Goal: Task Accomplishment & Management: Manage account settings

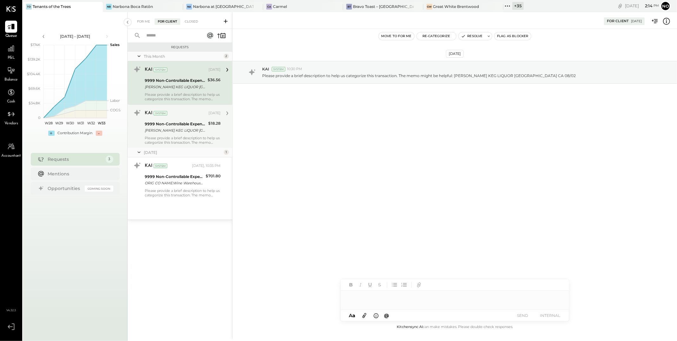
click at [187, 129] on div "[PERSON_NAME] KEG LIQUOR [GEOGRAPHIC_DATA] [GEOGRAPHIC_DATA] 08/02" at bounding box center [176, 130] width 62 height 6
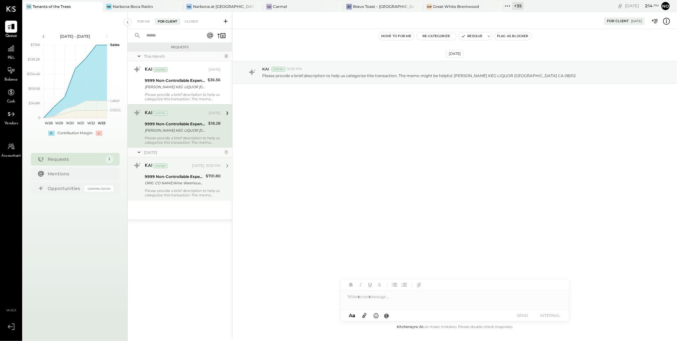
click at [182, 187] on div "KAI System [DATE], 10:35 PM 9999 Non-Controllable Expenses:Other Income and Exp…" at bounding box center [183, 179] width 76 height 37
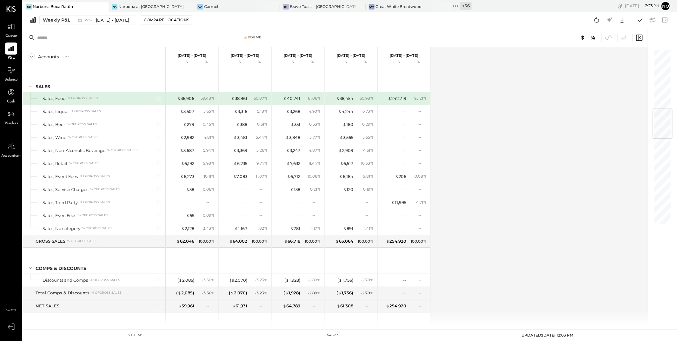
scroll to position [502, 0]
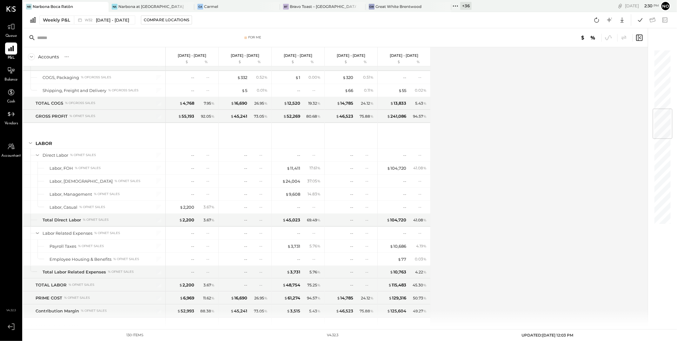
click at [69, 39] on input "text" at bounding box center [87, 37] width 100 height 11
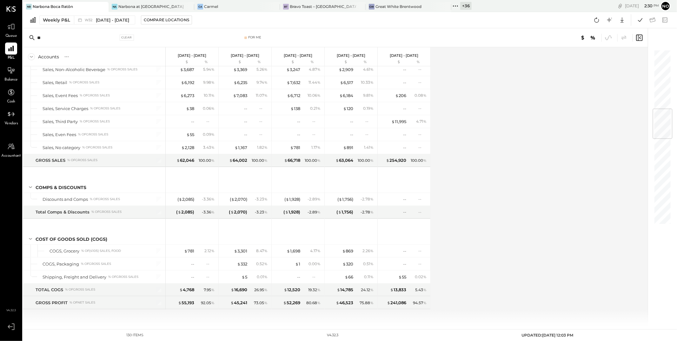
scroll to position [0, 0]
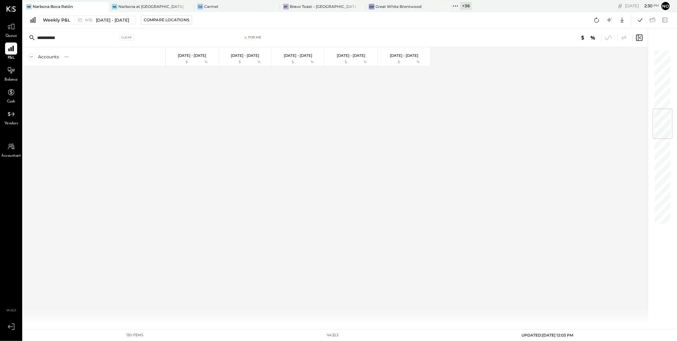
drag, startPoint x: 77, startPoint y: 38, endPoint x: 27, endPoint y: 37, distance: 49.8
click at [27, 37] on div "**********" at bounding box center [82, 38] width 111 height 10
type input "**********"
click at [455, 5] on icon at bounding box center [455, 5] width 1 height 1
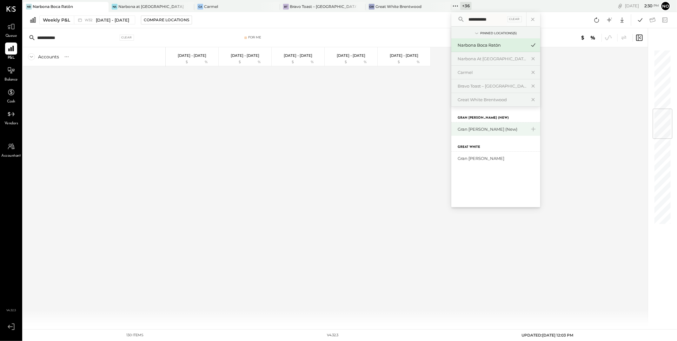
type input "**********"
click at [481, 126] on div "Gran [PERSON_NAME] (New)" at bounding box center [492, 129] width 69 height 6
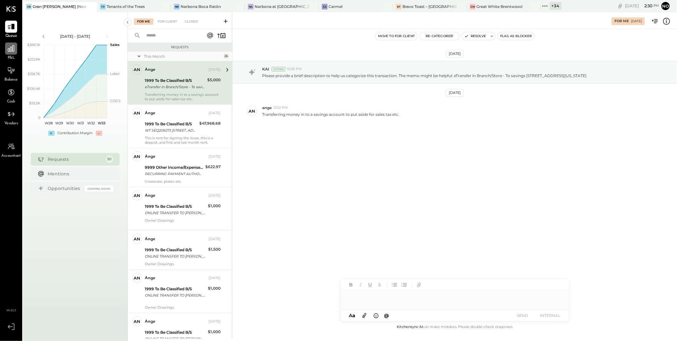
click at [12, 50] on icon at bounding box center [11, 48] width 6 height 6
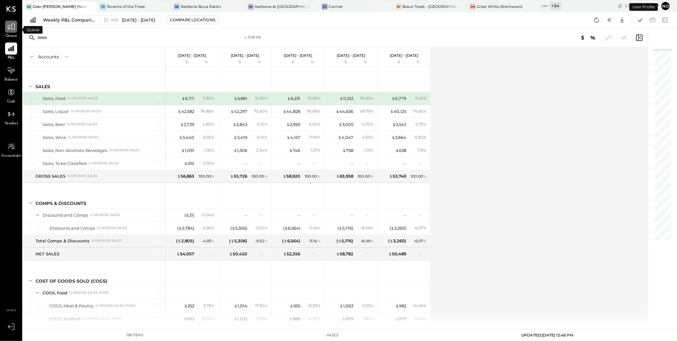
click at [10, 29] on icon at bounding box center [11, 27] width 8 height 8
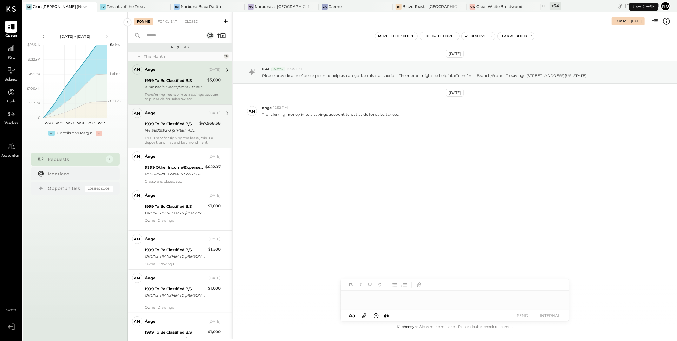
click at [164, 137] on div "This is rent for signing the lease, this is a deposit, and first and last month…" at bounding box center [183, 140] width 76 height 9
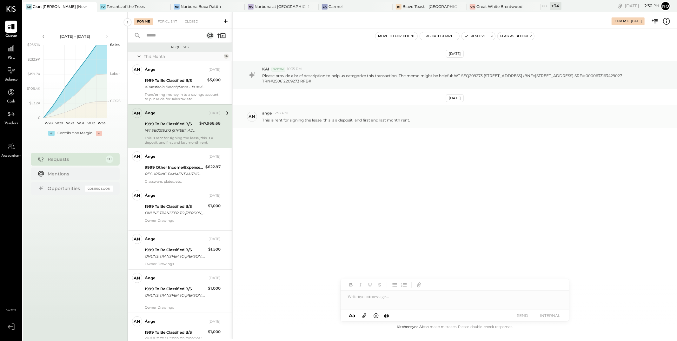
drag, startPoint x: 413, startPoint y: 120, endPoint x: 262, endPoint y: 120, distance: 150.4
click at [262, 120] on div "This is rent for signing the lease, this is a deposit, and first and last month…" at bounding box center [467, 119] width 410 height 7
copy p "This is rent for signing the lease, this is a deposit, and first and last month…"
click at [390, 37] on button "Move to for client" at bounding box center [396, 36] width 42 height 8
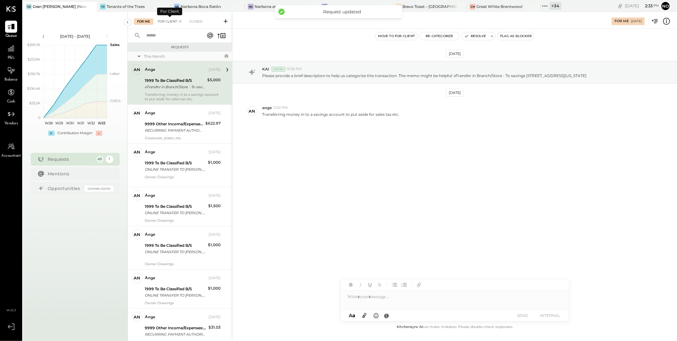
click at [166, 23] on div "For Client +1" at bounding box center [170, 21] width 30 height 6
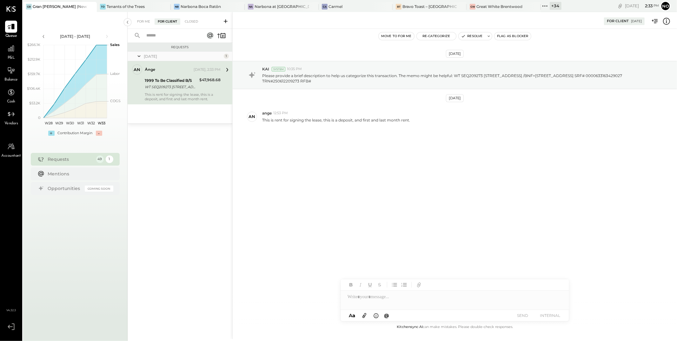
click at [392, 36] on button "Move to for me" at bounding box center [397, 36] width 36 height 8
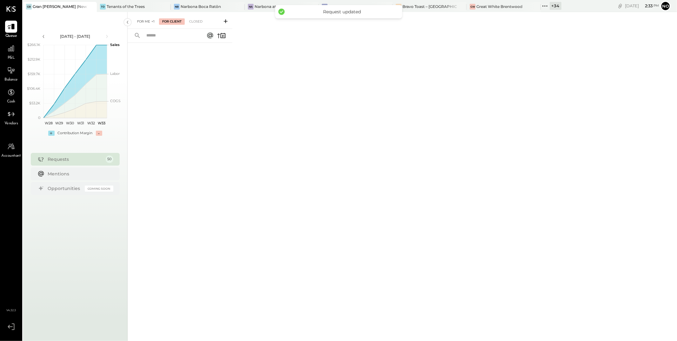
click at [142, 23] on div "For Me +1" at bounding box center [146, 21] width 24 height 6
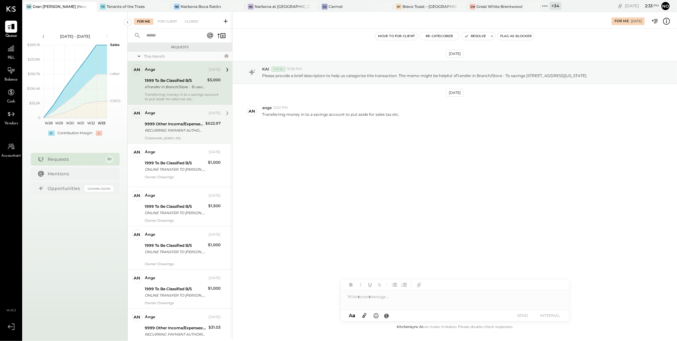
click at [176, 132] on div "RECURRING PAYMENT AUTHORIZED ON 06/04 THE WEBSTAURANT ST [PHONE_NUMBER] PA S305…" at bounding box center [174, 130] width 59 height 6
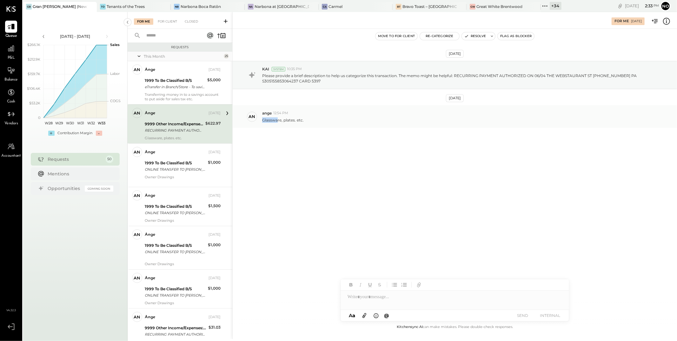
drag, startPoint x: 263, startPoint y: 121, endPoint x: 276, endPoint y: 119, distance: 13.8
click at [277, 119] on p "Glassware, plates. etc." at bounding box center [283, 119] width 42 height 5
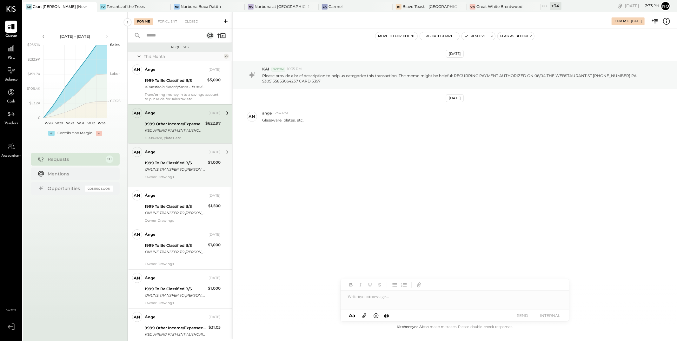
click at [178, 168] on div "ONLINE TRANSFER TO [PERSON_NAME] F EVERYDAY CHECKING XXXXXX5447 REF #IB0SJXV846…" at bounding box center [175, 169] width 61 height 6
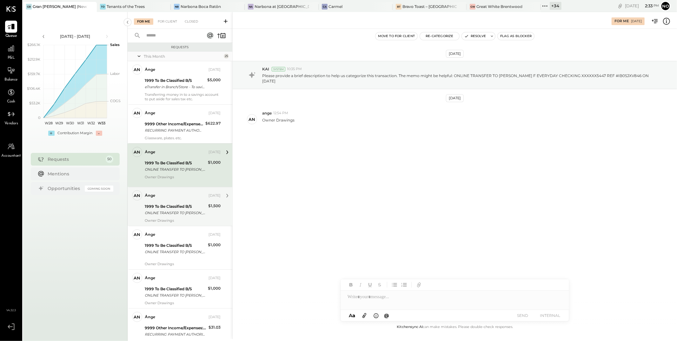
click at [176, 208] on div "1999 To Be Classified B/S" at bounding box center [176, 206] width 62 height 6
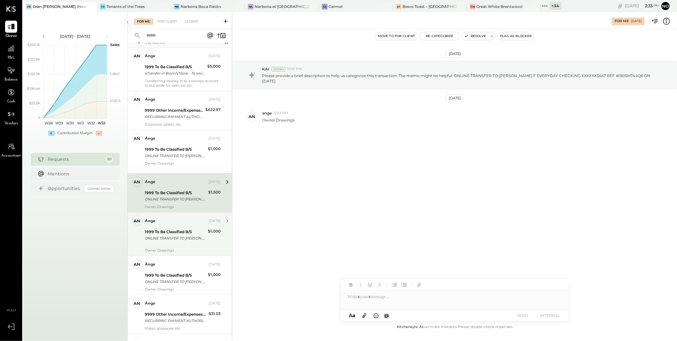
click at [174, 228] on div "1999 To Be Classified B/S ONLINE TRANSFER TO [PERSON_NAME] F EVERYDAY CHECKING …" at bounding box center [175, 235] width 61 height 14
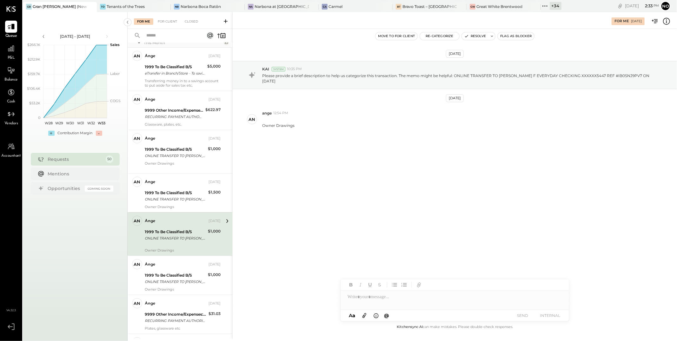
scroll to position [60, 0]
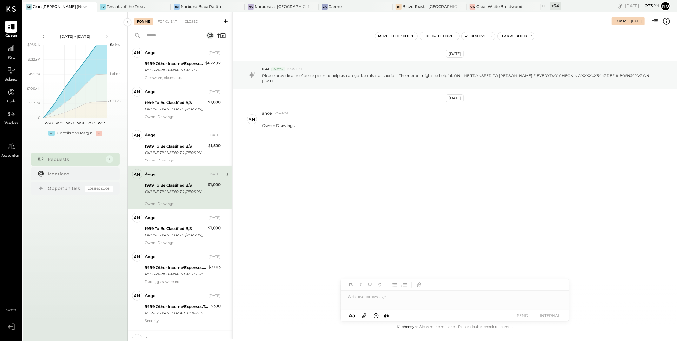
click at [174, 230] on div "1999 To Be Classified B/S" at bounding box center [175, 229] width 61 height 6
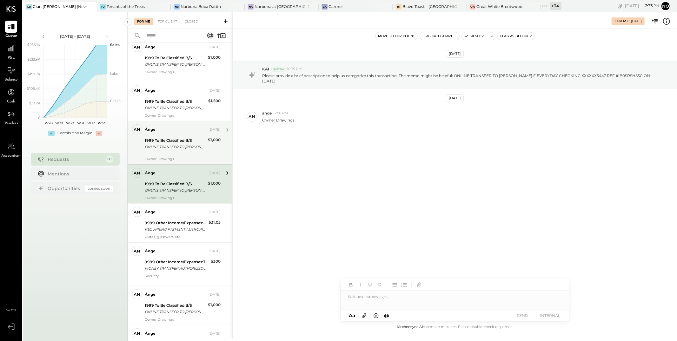
click at [174, 230] on div "RECURRING PAYMENT AUTHORIZED ON 06/21 THE WEBSTAURANT ST [PHONE_NUMBER] PA S305…" at bounding box center [176, 229] width 62 height 6
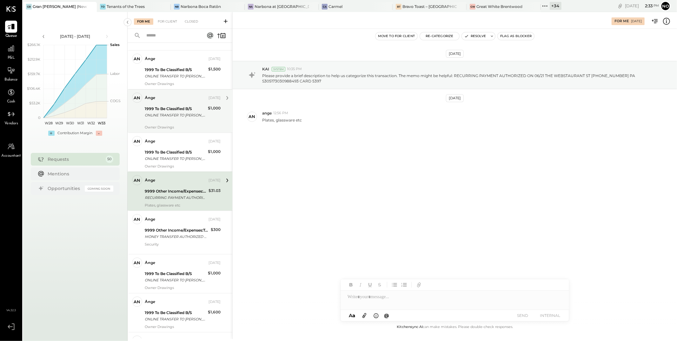
scroll to position [164, 0]
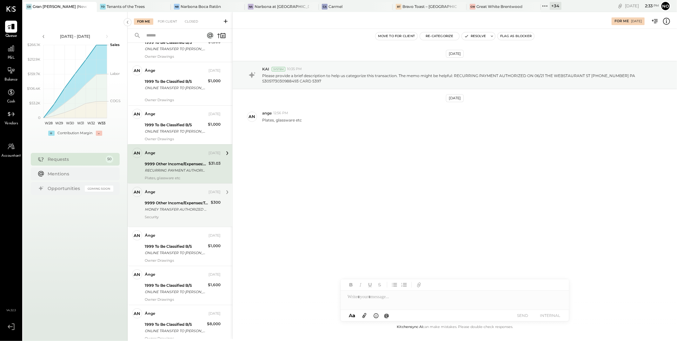
click at [171, 208] on div "MONEY TRANSFER AUTHORIZED ON 06/12 VENMO *[PERSON_NAME] Visa Direct NY S3051641…" at bounding box center [177, 209] width 64 height 6
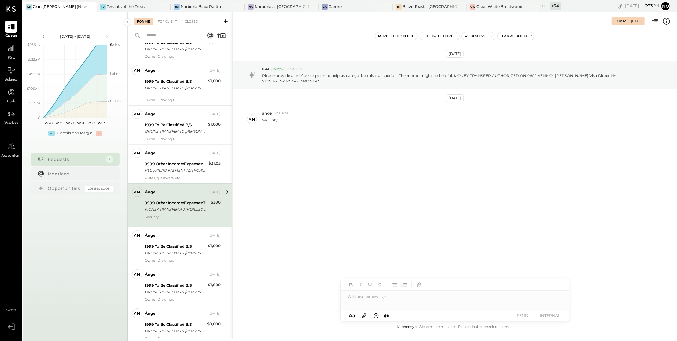
scroll to position [180, 0]
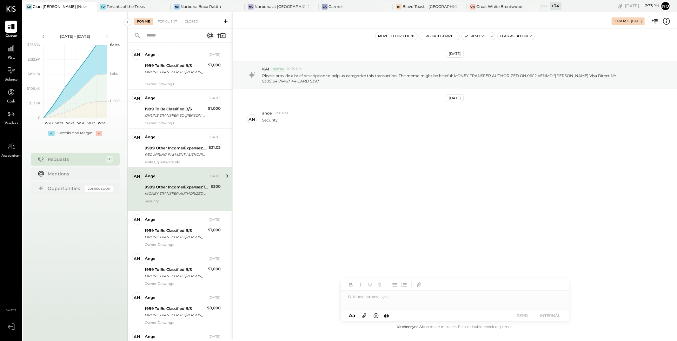
click at [389, 36] on button "Move to for client" at bounding box center [396, 36] width 42 height 8
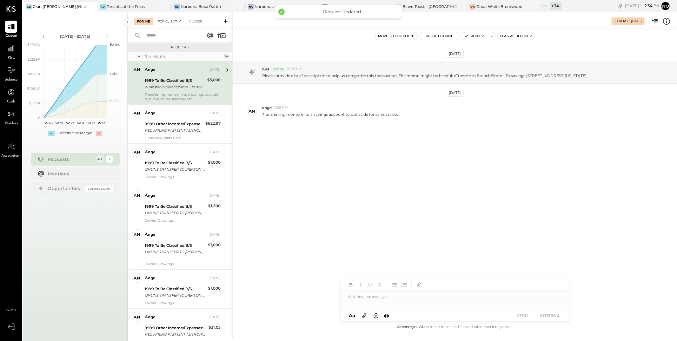
click at [166, 20] on div "For Client +1" at bounding box center [170, 21] width 30 height 6
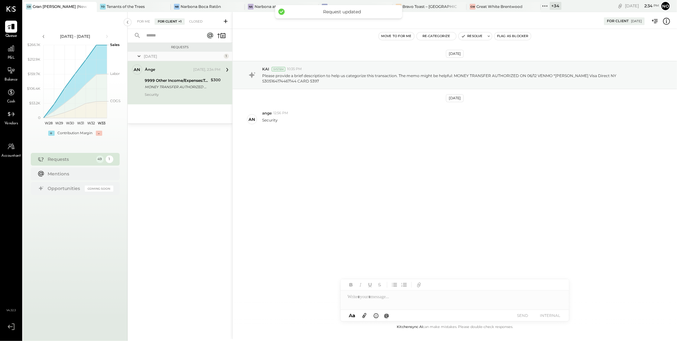
click at [399, 38] on button "Move to for me" at bounding box center [397, 36] width 36 height 8
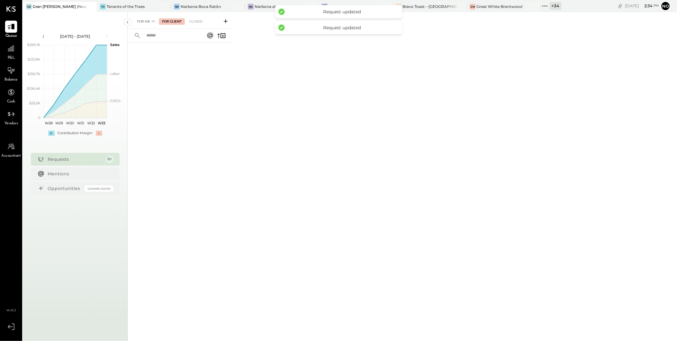
click at [141, 24] on div "For Me +1" at bounding box center [146, 21] width 24 height 6
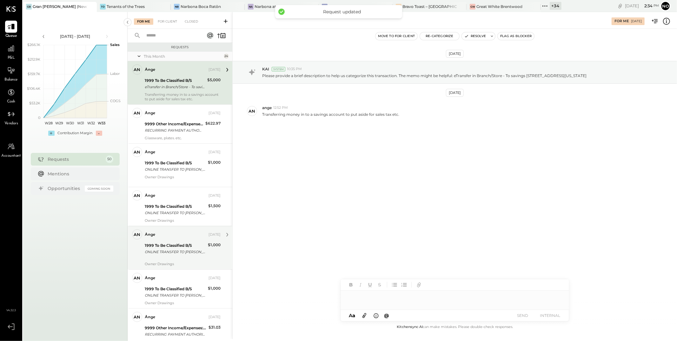
scroll to position [58, 0]
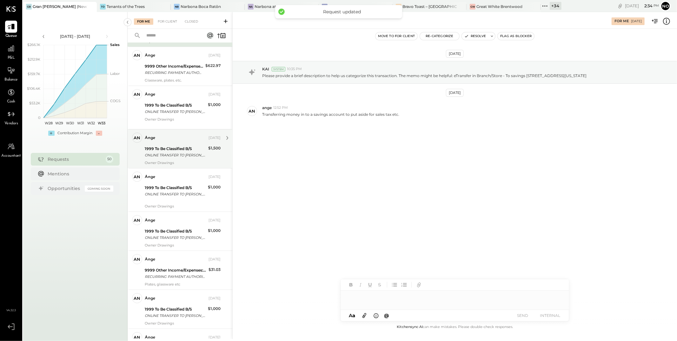
click at [171, 157] on div "ONLINE TRANSFER TO [PERSON_NAME] F EVERYDAY CHECKING XXXXXX5447 REF #IB0SMT44Q6…" at bounding box center [176, 155] width 62 height 6
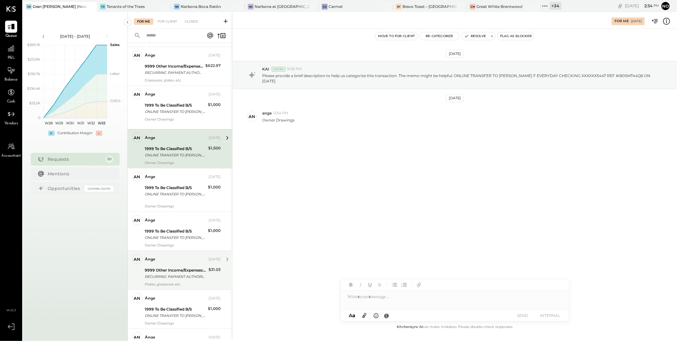
click at [178, 272] on div "9999 Other Income/Expenses:To Be Classified" at bounding box center [176, 270] width 62 height 6
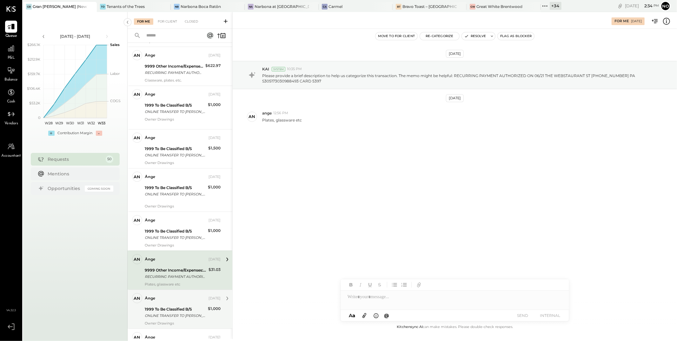
click at [172, 312] on div "1999 To Be Classified B/S" at bounding box center [175, 309] width 61 height 6
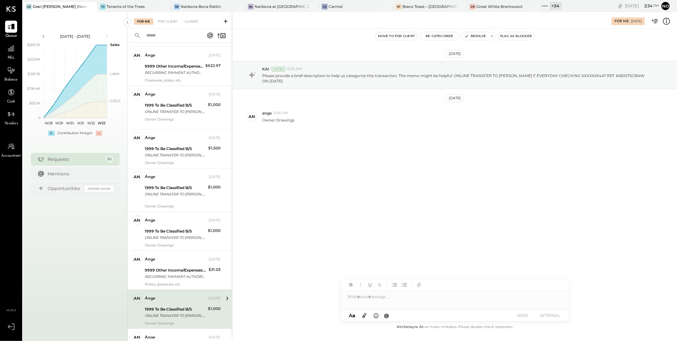
scroll to position [136, 0]
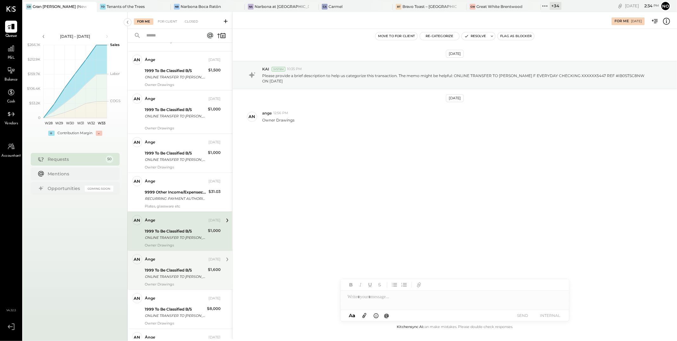
click at [168, 269] on div "1999 To Be Classified B/S" at bounding box center [175, 270] width 61 height 6
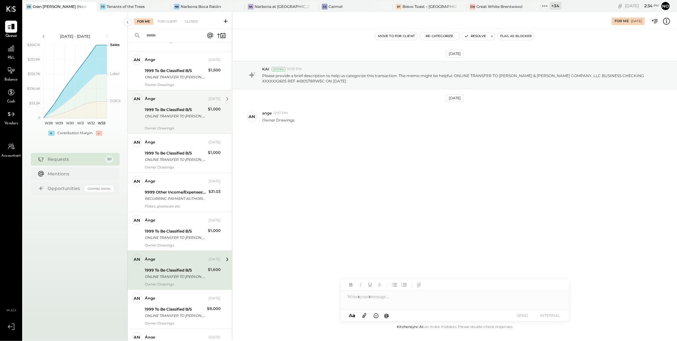
click at [170, 117] on div "ONLINE TRANSFER TO [PERSON_NAME] F EVERYDAY CHECKING XXXXXX5447 REF #IB0SNJ9PV7…" at bounding box center [175, 116] width 61 height 6
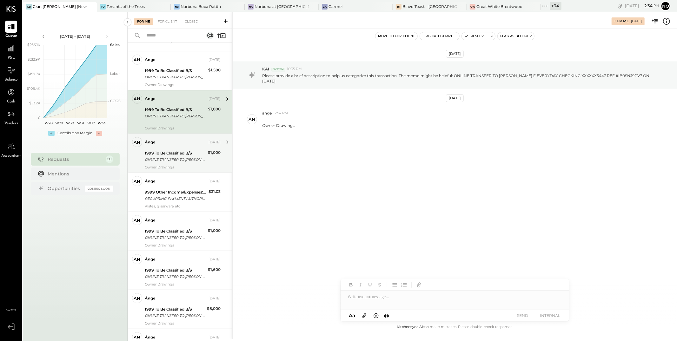
click at [176, 154] on div "1999 To Be Classified B/S" at bounding box center [175, 153] width 61 height 6
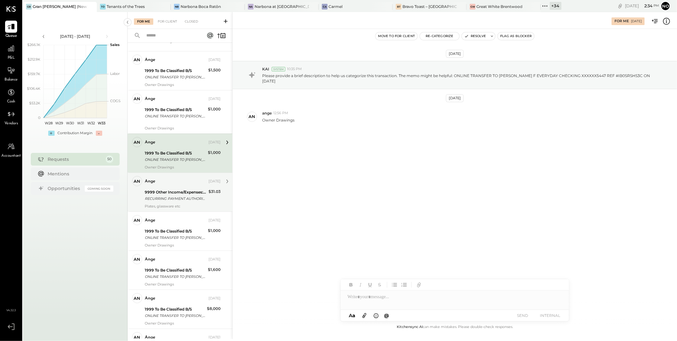
drag, startPoint x: 180, startPoint y: 188, endPoint x: 180, endPoint y: 200, distance: 12.4
click at [180, 188] on div "ange [DATE] 9999 Other Income/Expenses:To Be Classified RECURRING PAYMENT AUTHO…" at bounding box center [183, 192] width 76 height 32
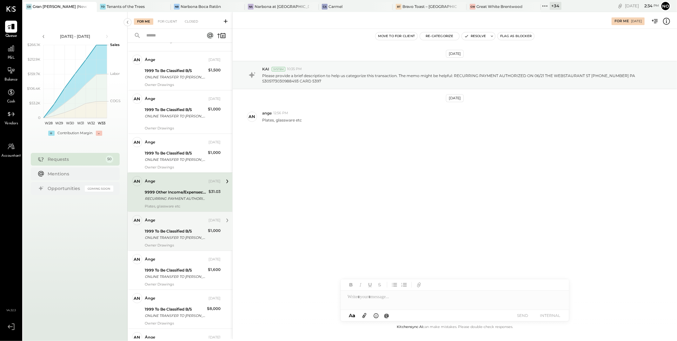
click at [182, 224] on div "ange [DATE]" at bounding box center [183, 220] width 76 height 9
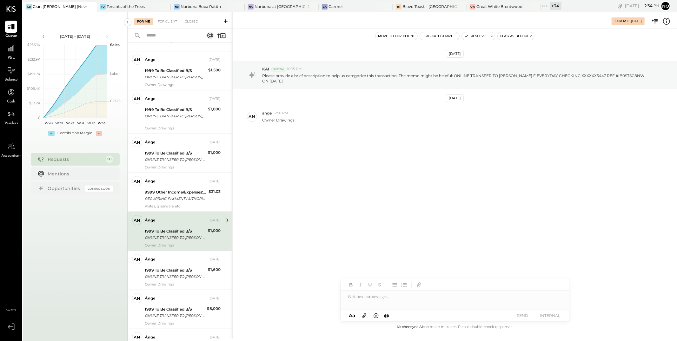
scroll to position [150, 0]
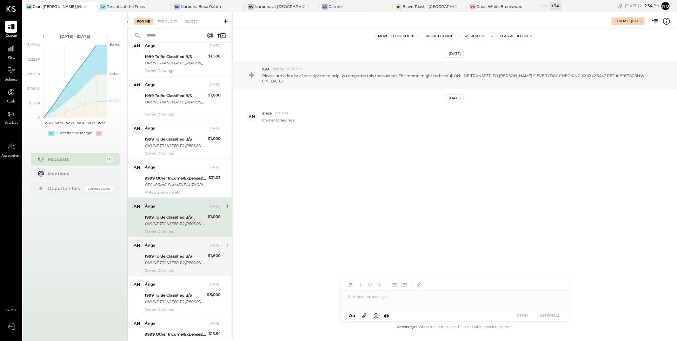
click at [183, 258] on div "1999 To Be Classified B/S" at bounding box center [175, 256] width 61 height 6
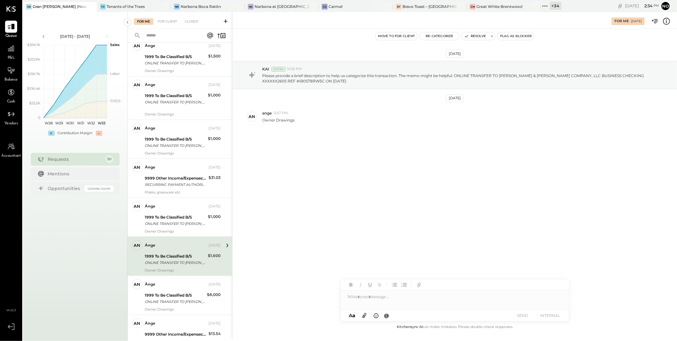
scroll to position [182, 0]
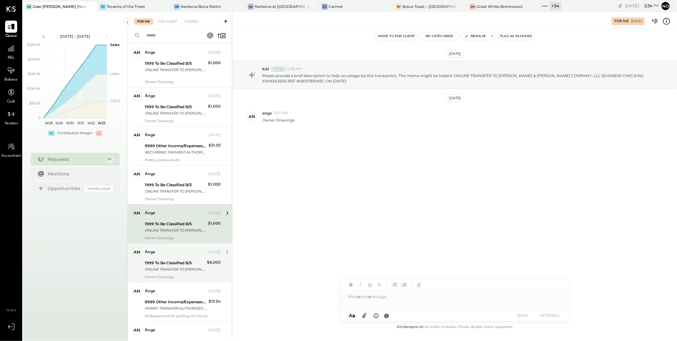
click at [183, 258] on div "ange [DATE] 1999 To Be Classified B/S ONLINE TRANSFER TO [PERSON_NAME] F EVERYD…" at bounding box center [183, 263] width 76 height 32
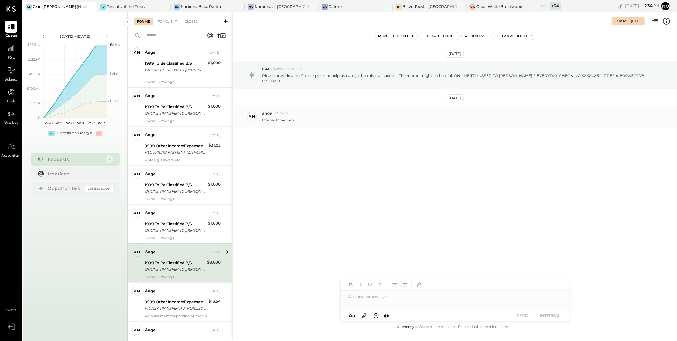
drag, startPoint x: 262, startPoint y: 119, endPoint x: 292, endPoint y: 117, distance: 29.9
click at [293, 116] on div "Owner Drawings" at bounding box center [467, 119] width 410 height 7
drag, startPoint x: 263, startPoint y: 121, endPoint x: 297, endPoint y: 119, distance: 34.0
click at [297, 119] on div "Owner Drawings" at bounding box center [467, 119] width 410 height 7
copy p "Owner Drawings"
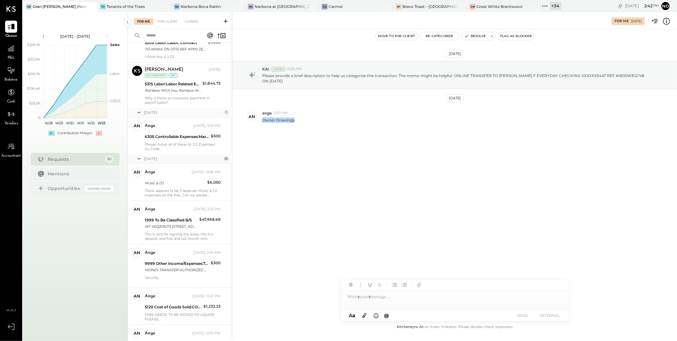
scroll to position [1164, 0]
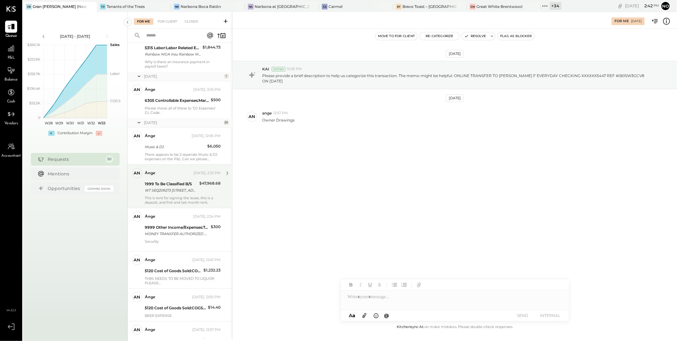
click at [169, 192] on div "WT SEQ209273 [STREET_ADDRESS] /BNF=[STREET_ADDRESS] SRF# 0000633163429027 TRN#2…" at bounding box center [171, 190] width 53 height 6
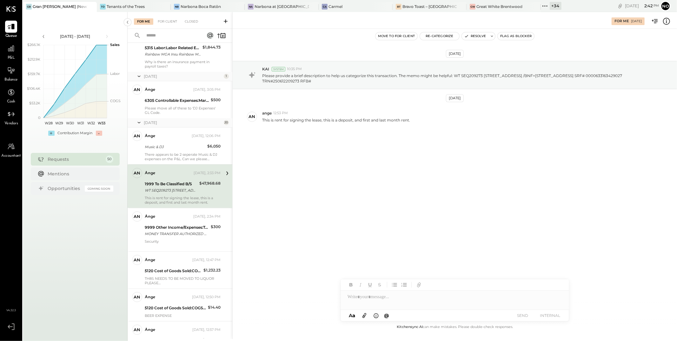
click at [381, 182] on div "[DATE] KAI System 10:35 PM Please provide a brief description to help us catego…" at bounding box center [455, 176] width 444 height 294
click at [473, 37] on button "Resolve" at bounding box center [475, 36] width 27 height 8
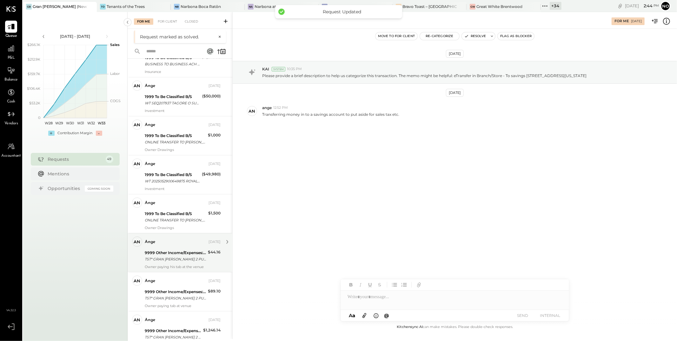
scroll to position [486, 0]
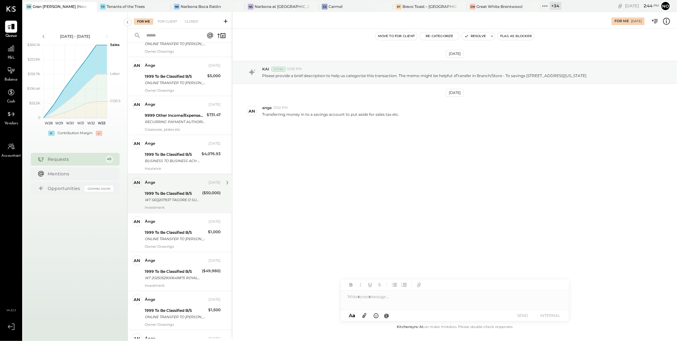
click at [175, 213] on div "an ange Accountant ange [DATE] 1999 To Be Classified B/S WT SEQ207937 TAGORE O …" at bounding box center [180, 193] width 105 height 39
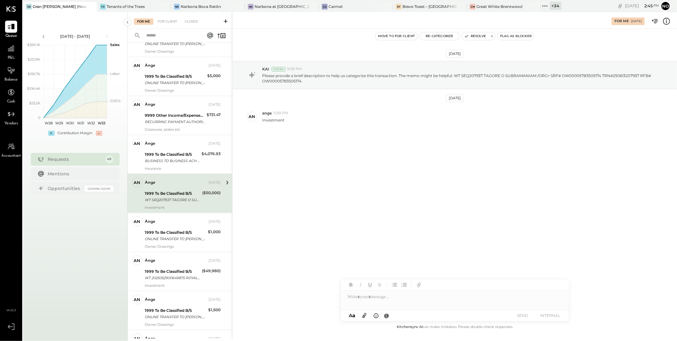
click at [176, 199] on div "WT SEQ207937 TAGORE O SUBRAMANIAM /ORG= SRF# OW00005783505174 TRN#250613207937 …" at bounding box center [173, 200] width 56 height 6
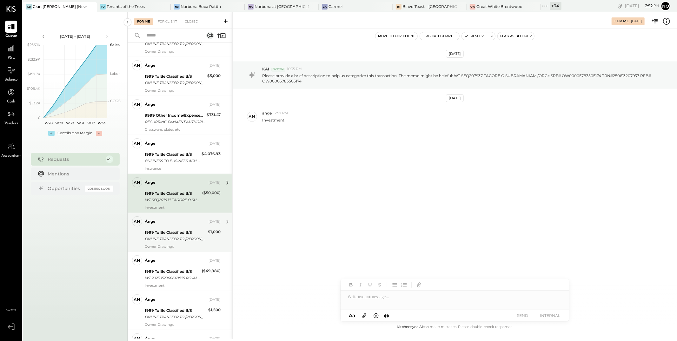
click at [168, 233] on div "1999 To Be Classified B/S" at bounding box center [175, 232] width 61 height 6
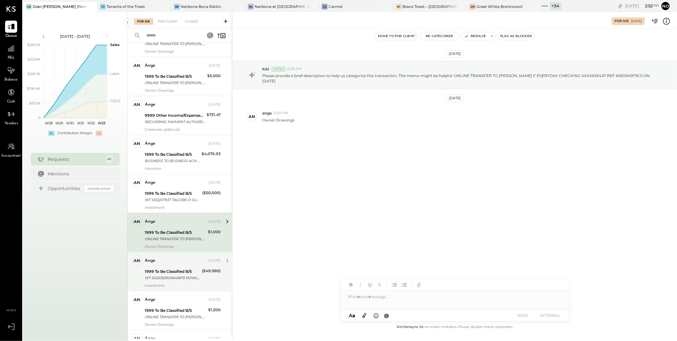
click at [174, 274] on div "1999 To Be Classified B/S" at bounding box center [172, 271] width 55 height 6
